Goal: Communication & Community: Answer question/provide support

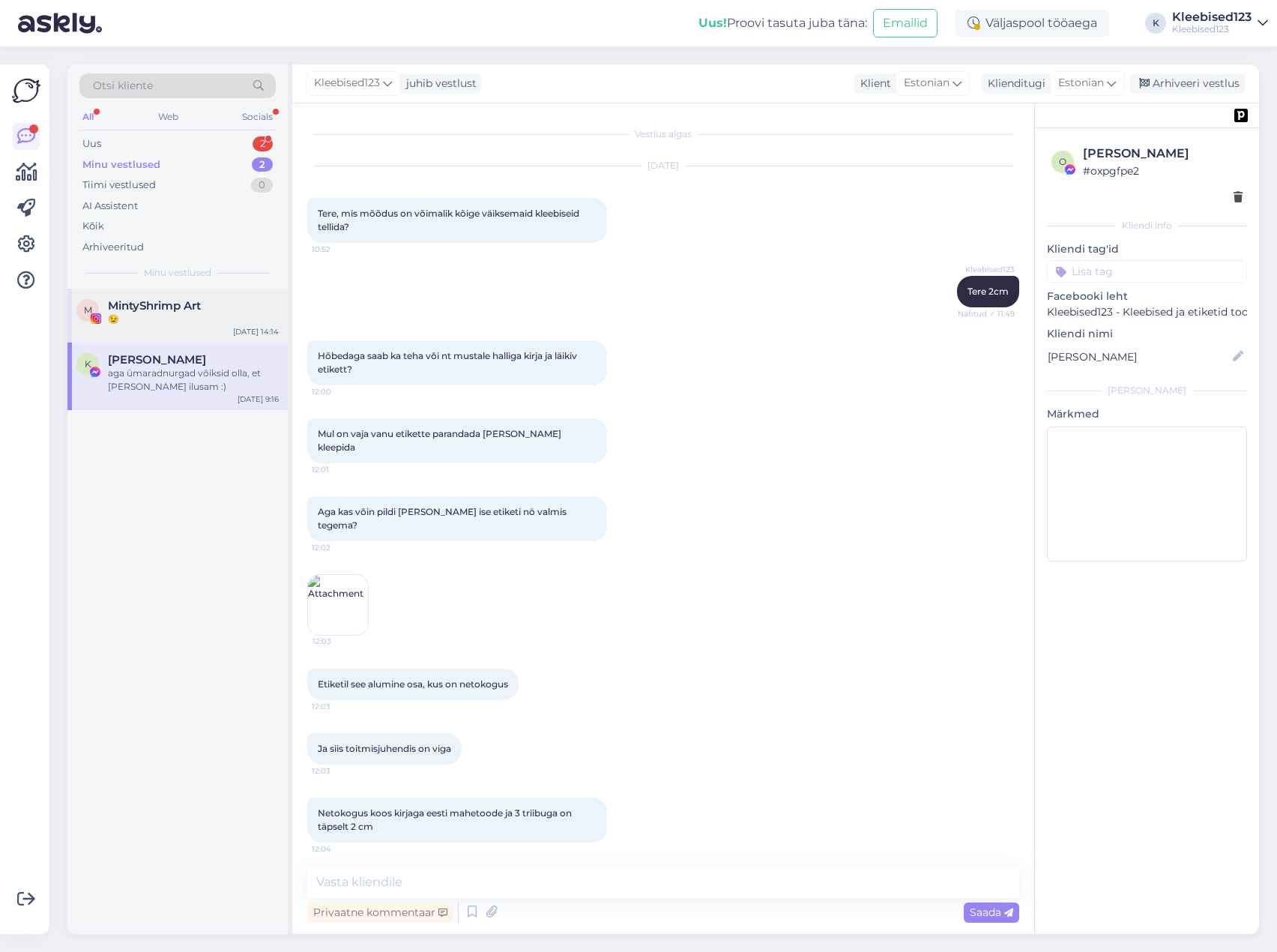
scroll to position [3326, 0]
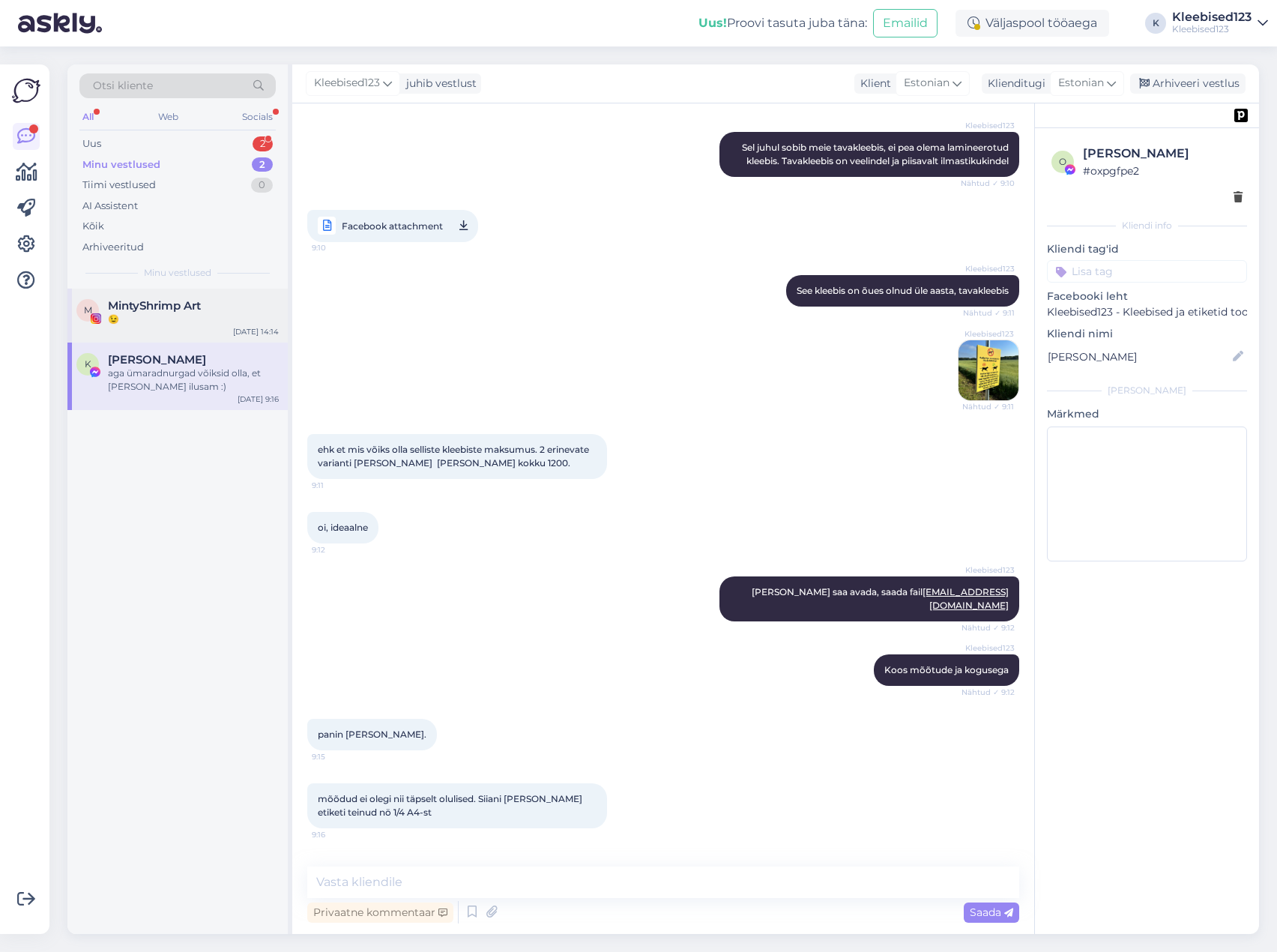
click at [138, 315] on div "😉" at bounding box center [193, 319] width 171 height 13
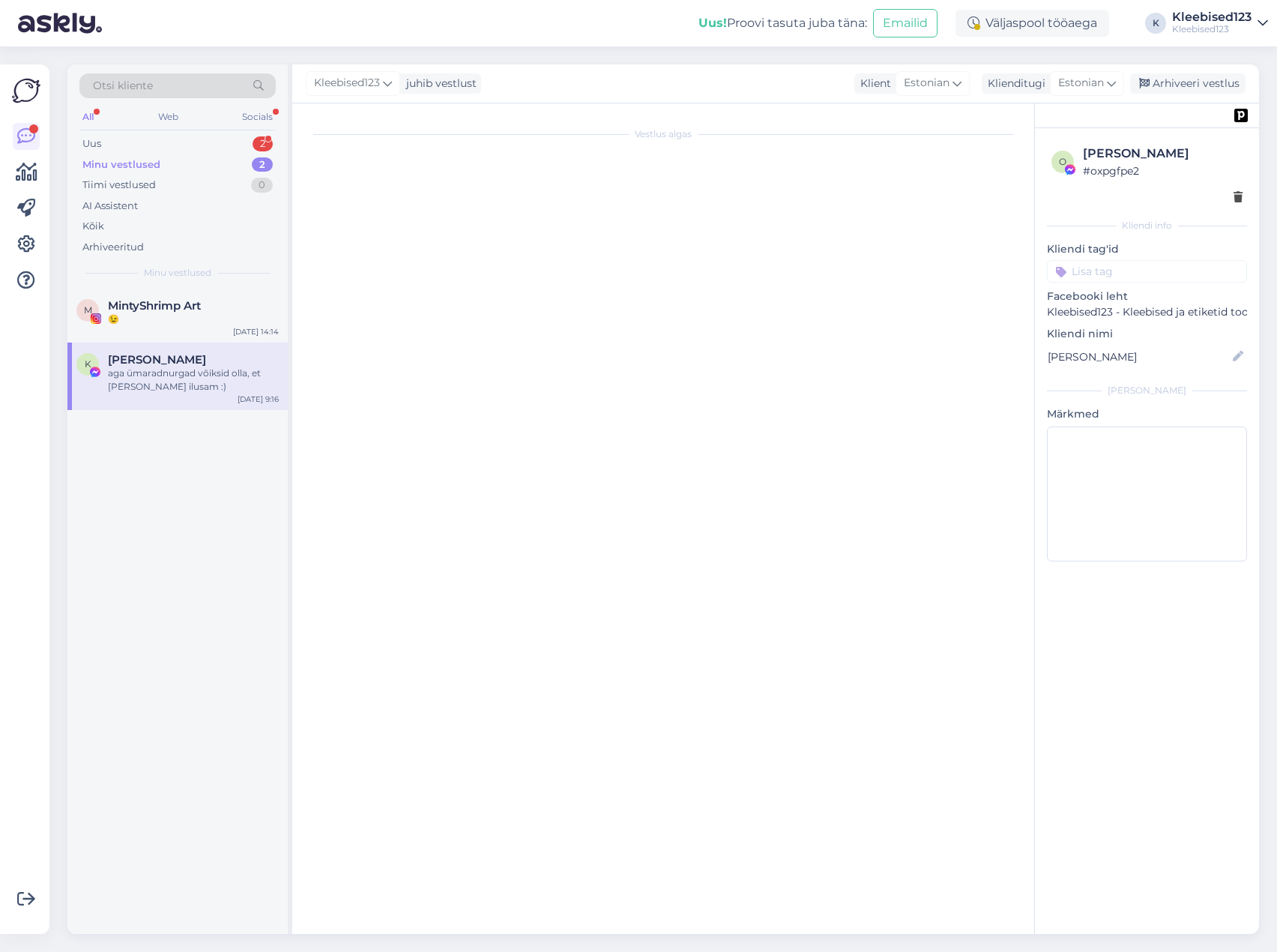
scroll to position [0, 0]
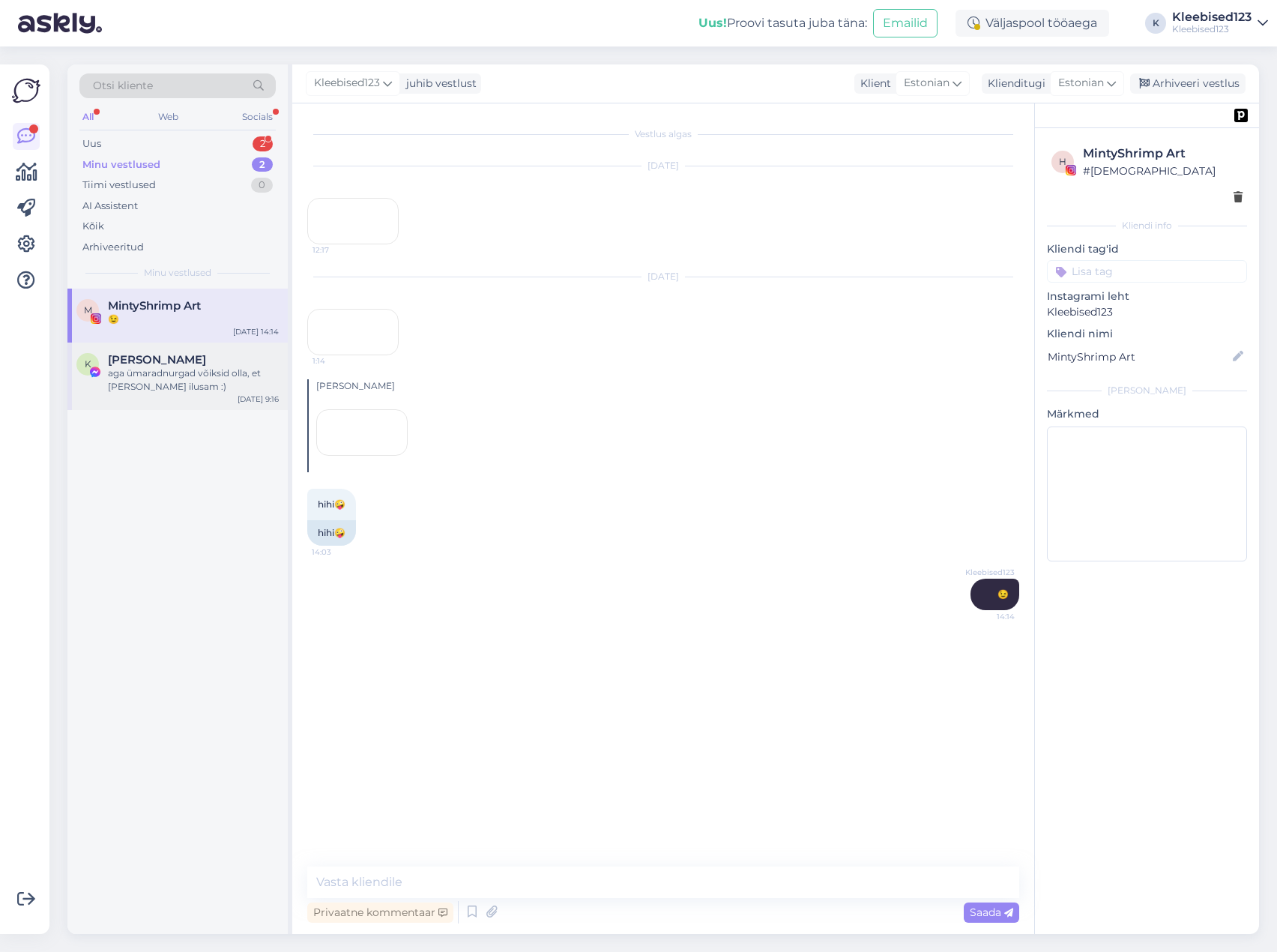
click at [134, 369] on div "aga ümaradnurgad võiksid olla, et [PERSON_NAME] ilusam :)" at bounding box center [193, 380] width 171 height 27
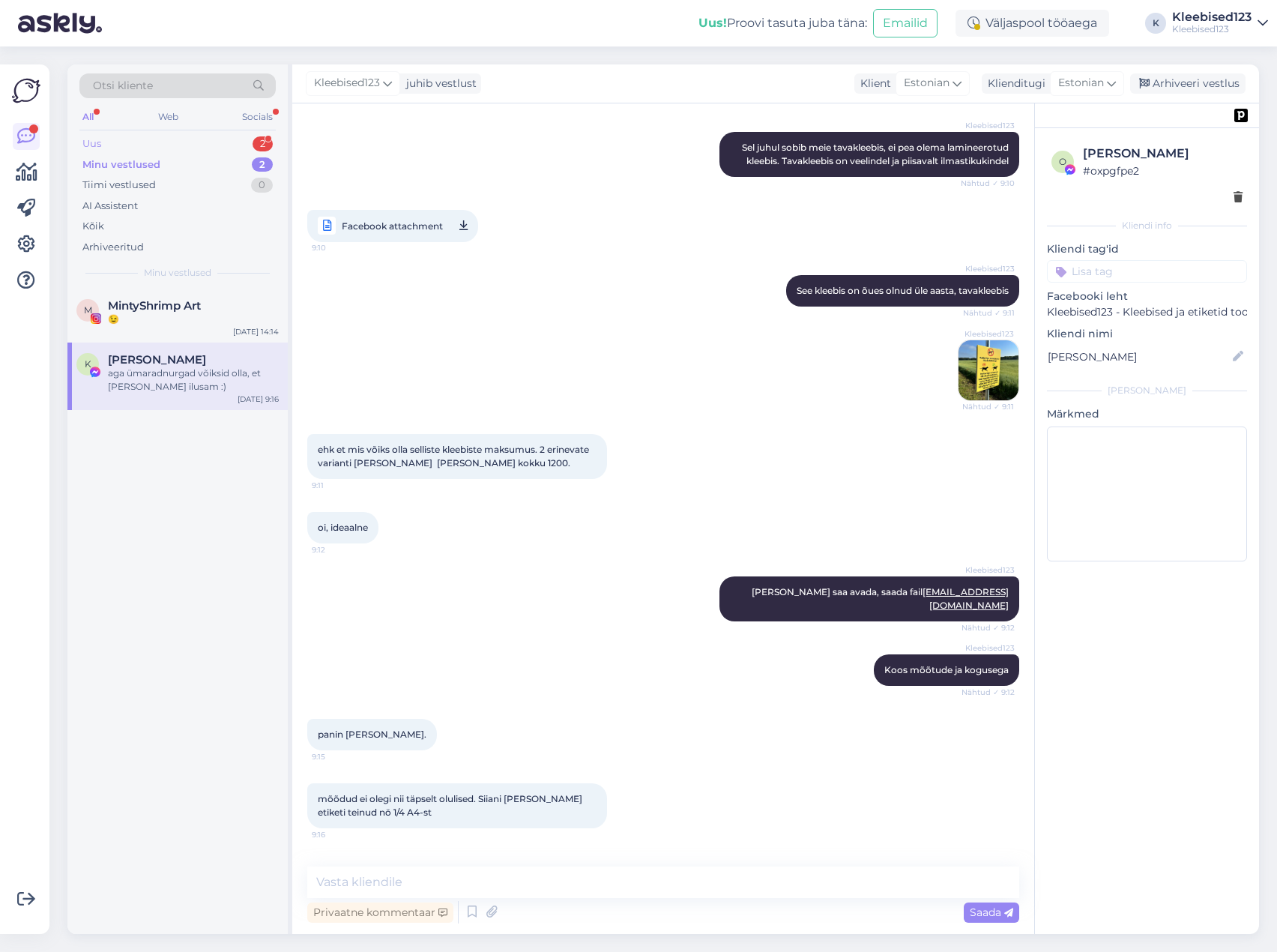
click at [131, 146] on div "Uus 2" at bounding box center [177, 143] width 197 height 21
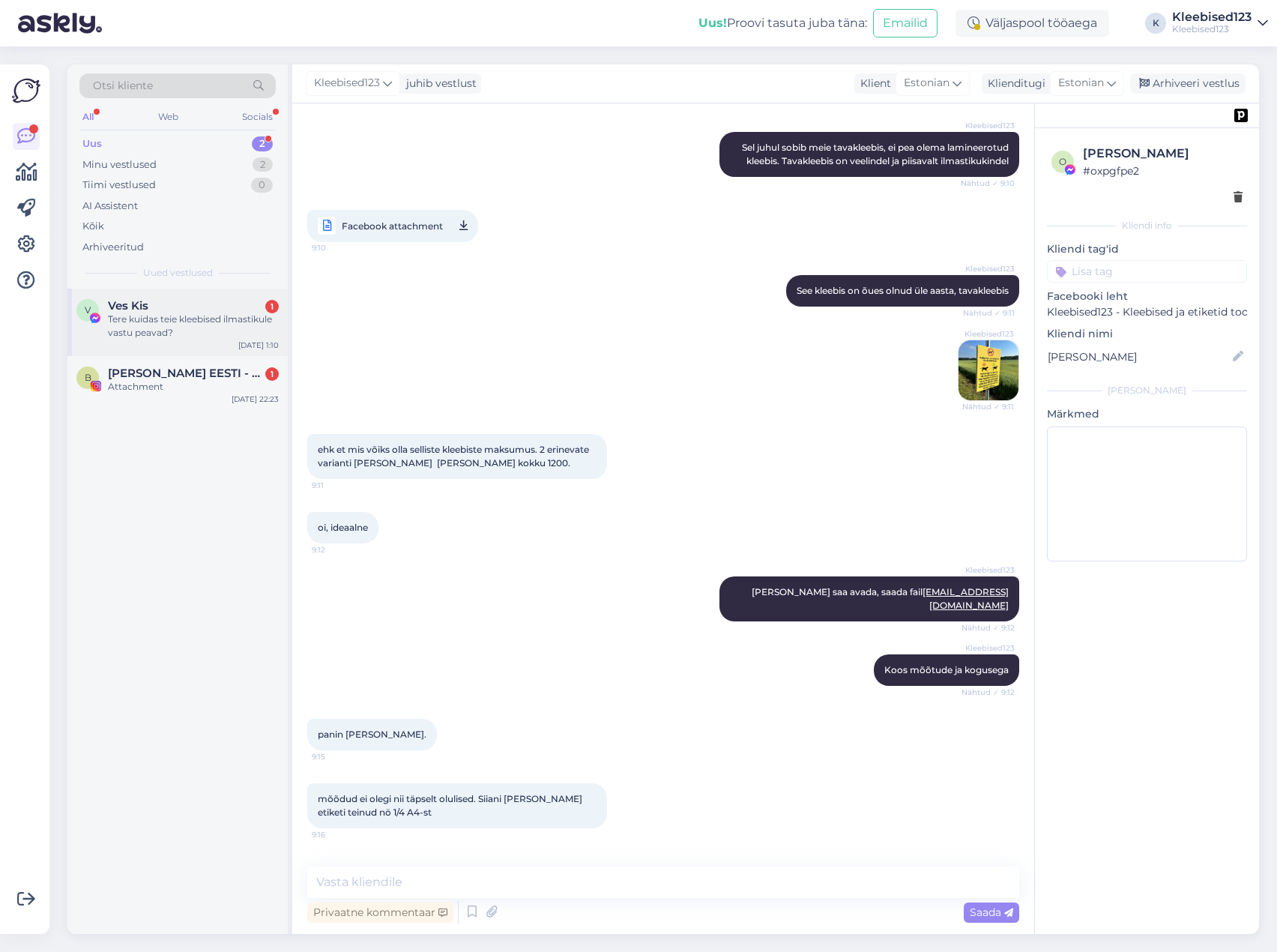
click at [148, 314] on div "Tere kuidas teie kleebised ilmastikule vastu peavad?" at bounding box center [193, 326] width 171 height 27
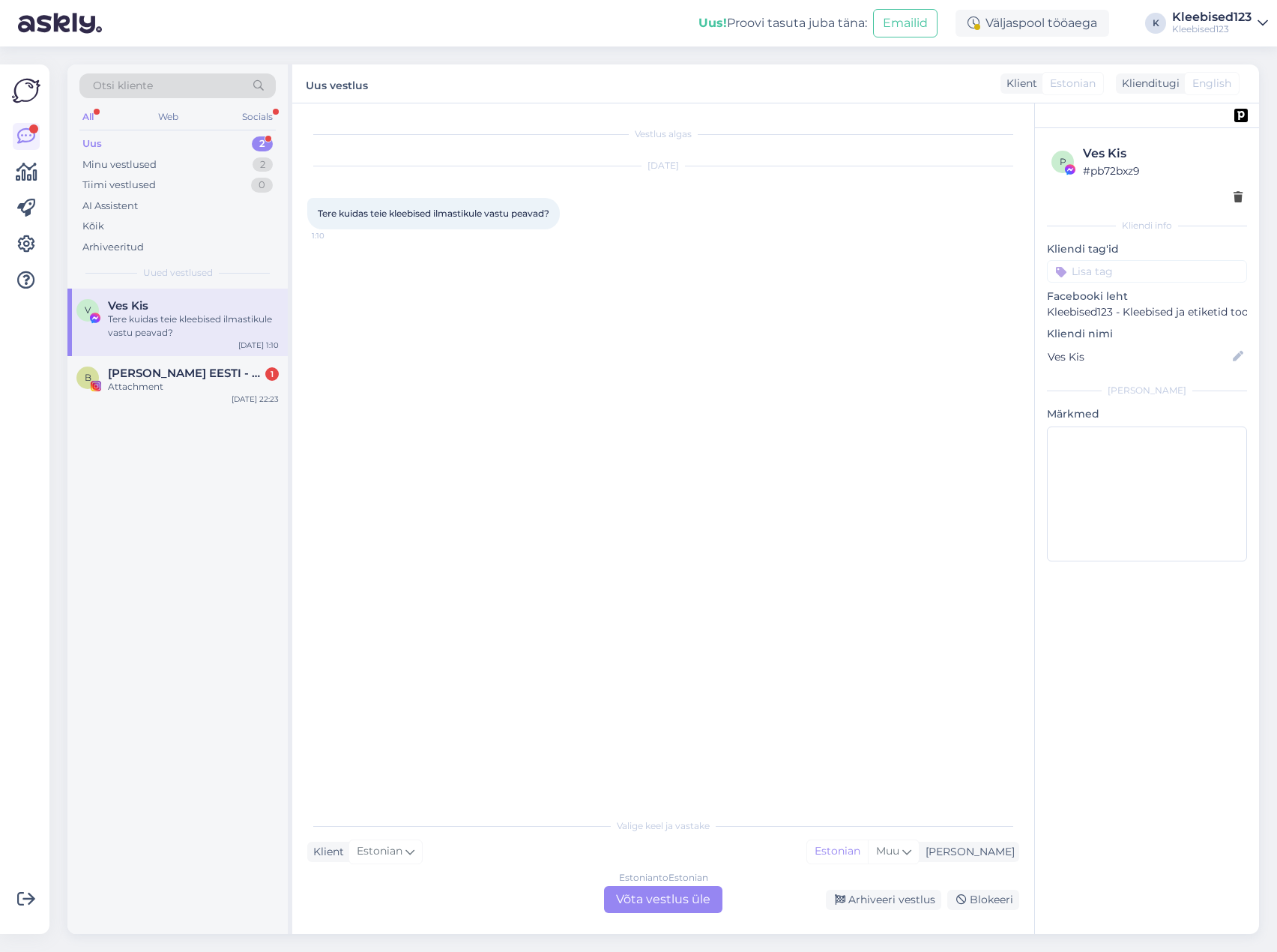
scroll to position [0, 0]
click at [657, 895] on div "Estonian to Estonian Võta vestlus üle" at bounding box center [663, 899] width 119 height 27
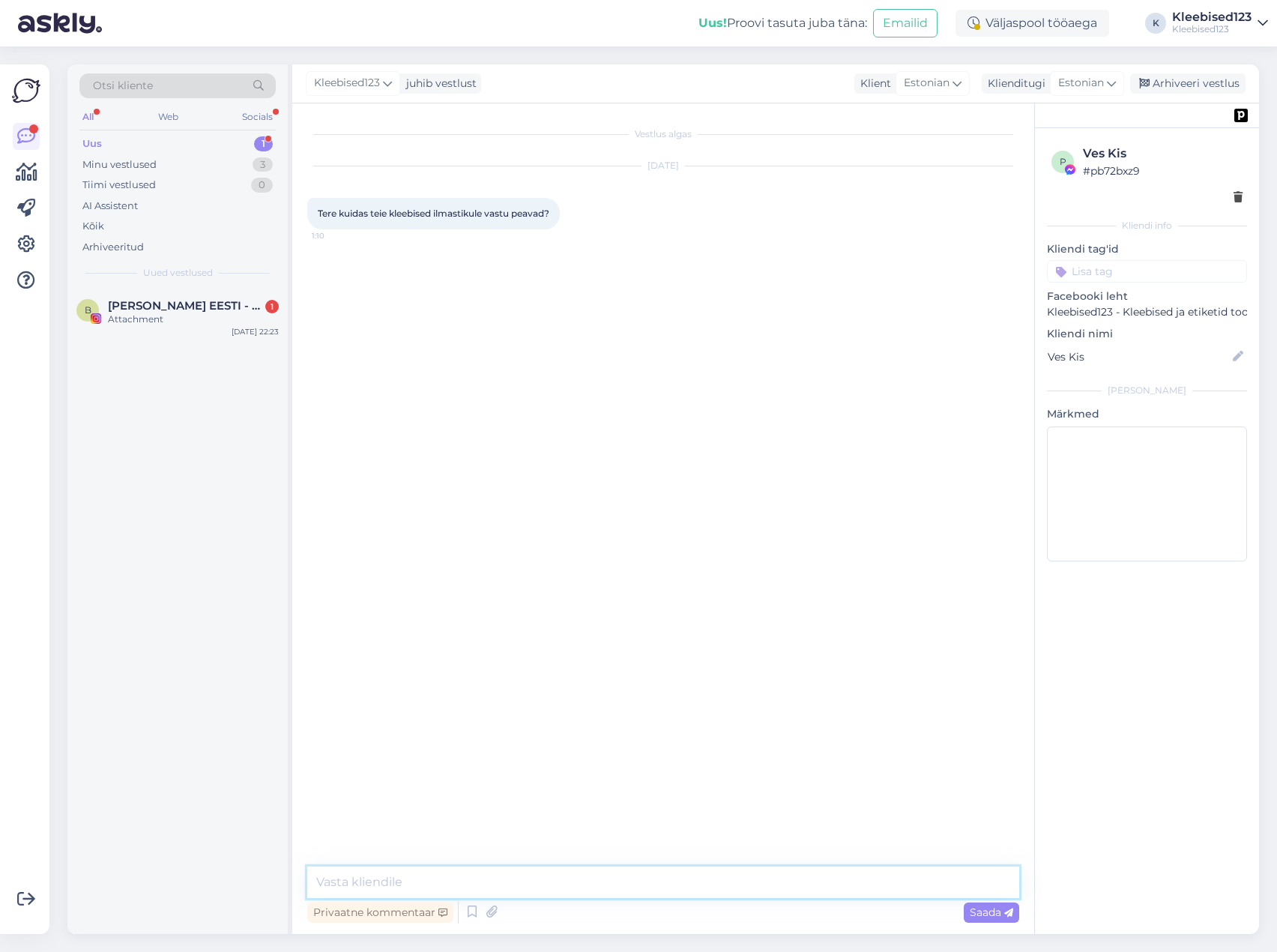
drag, startPoint x: 500, startPoint y: 882, endPoint x: 529, endPoint y: 882, distance: 29.0
click at [501, 882] on textarea at bounding box center [663, 882] width 711 height 32
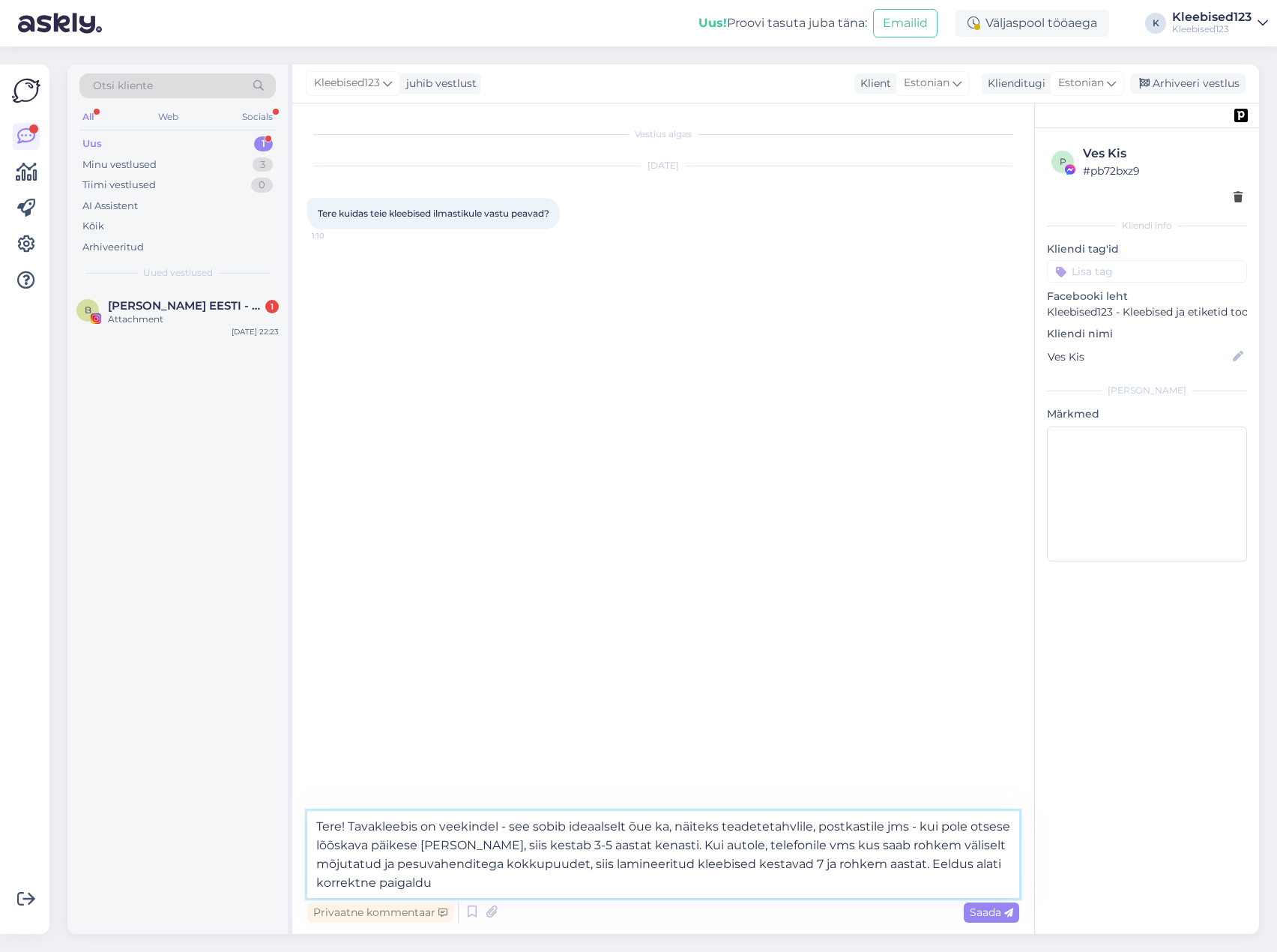
type textarea "Tere! Tavakleebis on veekindel - see sobib ideaalselt õue ka, näiteks teadeteta…"
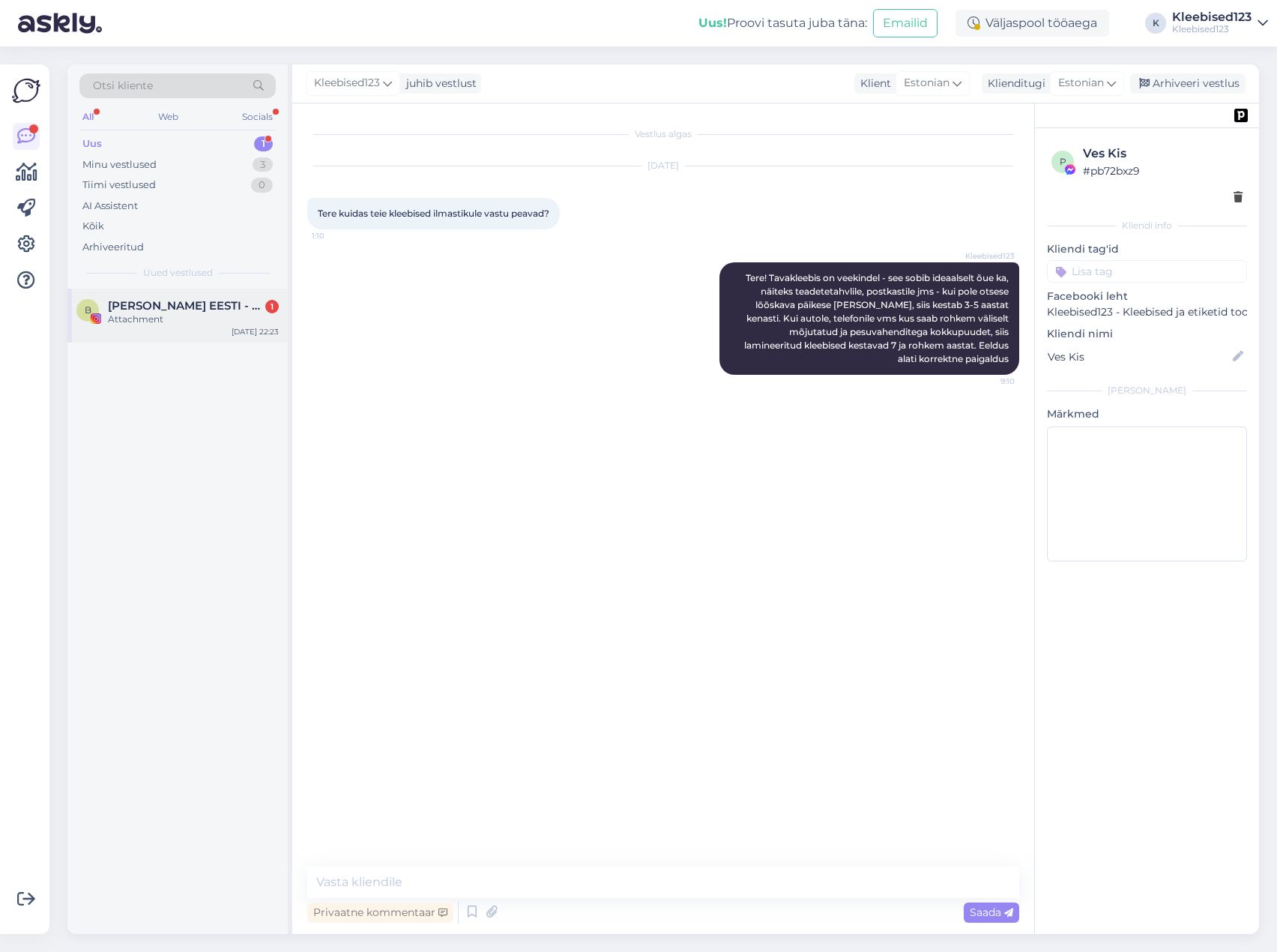
click at [195, 307] on span "[PERSON_NAME] EESTI - sojavaha Käsitööküünlad. 🕯️" at bounding box center [186, 306] width 156 height 13
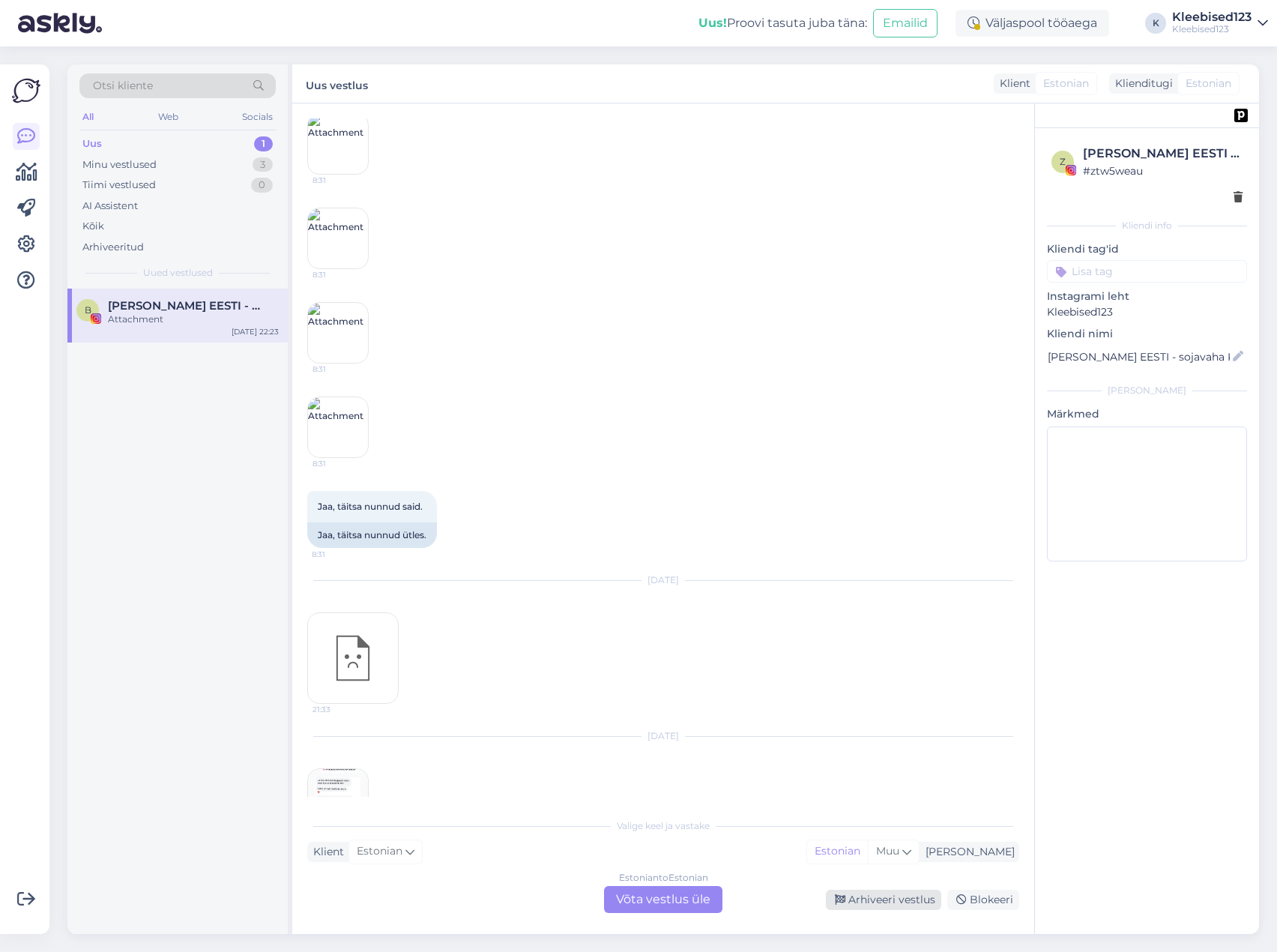
click at [893, 897] on div "Arhiveeri vestlus" at bounding box center [883, 900] width 115 height 20
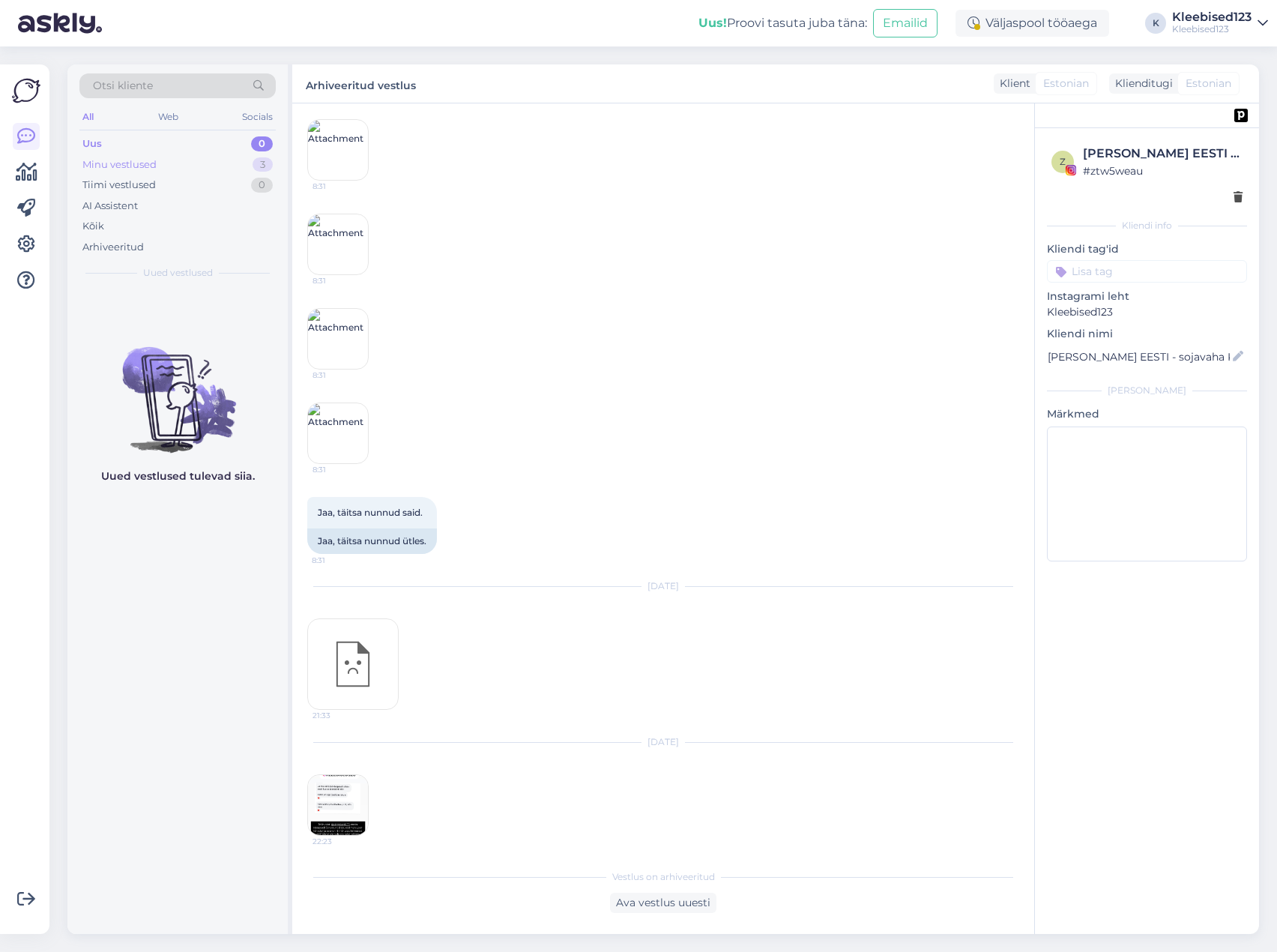
click at [172, 162] on div "Minu vestlused 3" at bounding box center [177, 164] width 197 height 21
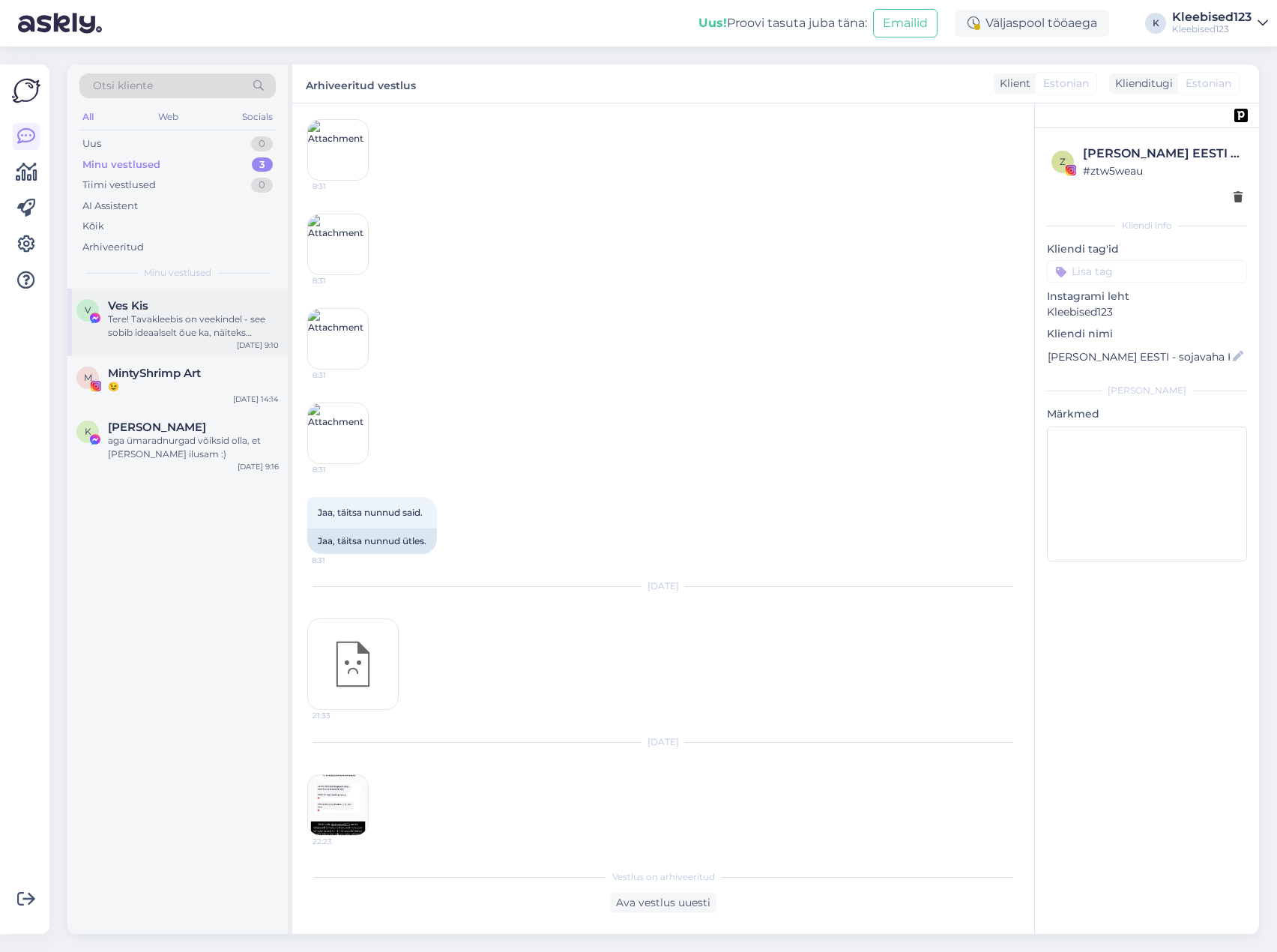
click at [159, 310] on div "Ves Kis" at bounding box center [193, 306] width 171 height 13
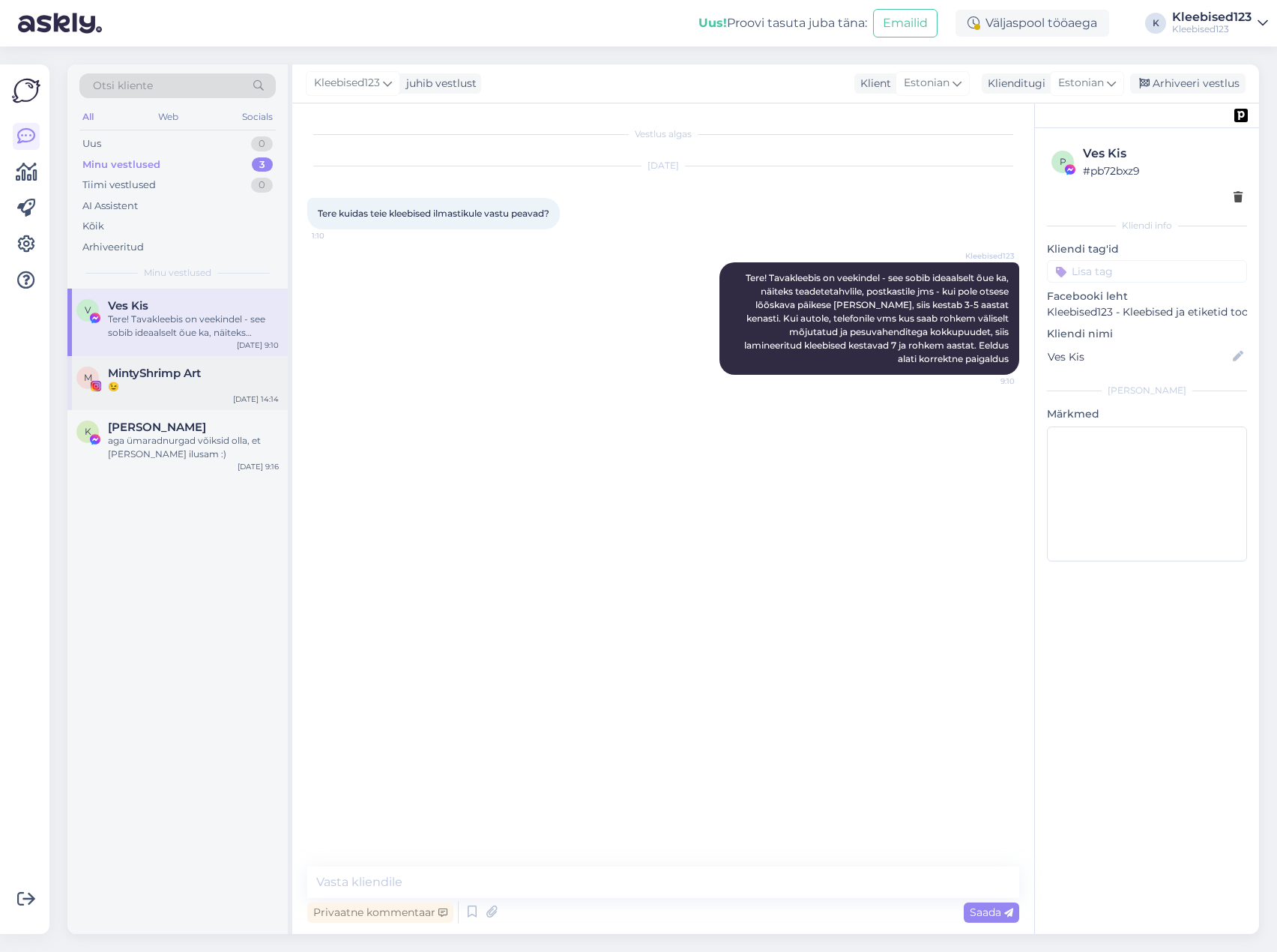
click at [147, 381] on div "😉" at bounding box center [193, 386] width 171 height 13
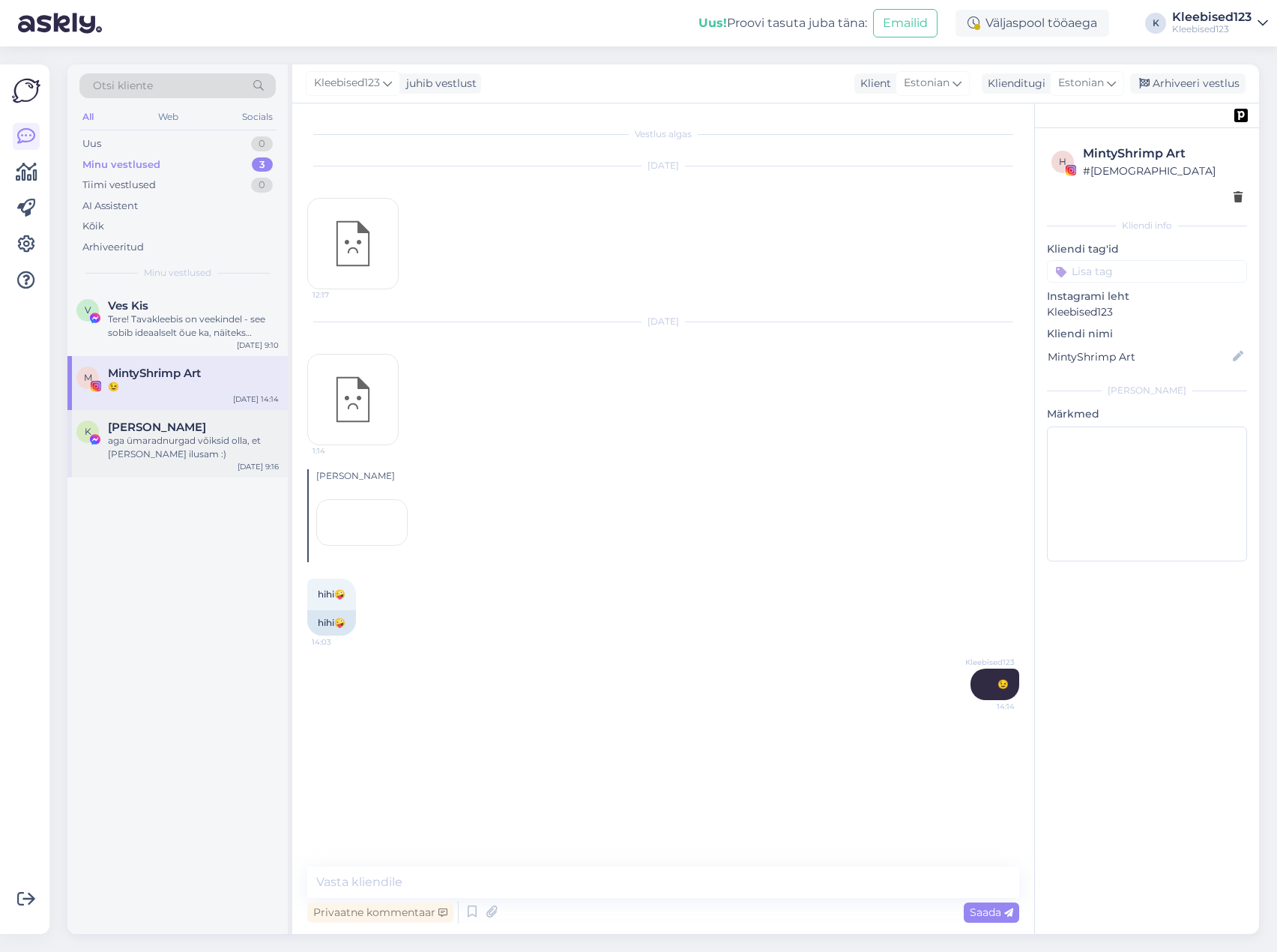
click at [126, 424] on span "[PERSON_NAME]" at bounding box center [157, 427] width 98 height 13
